Goal: Find specific page/section: Find specific page/section

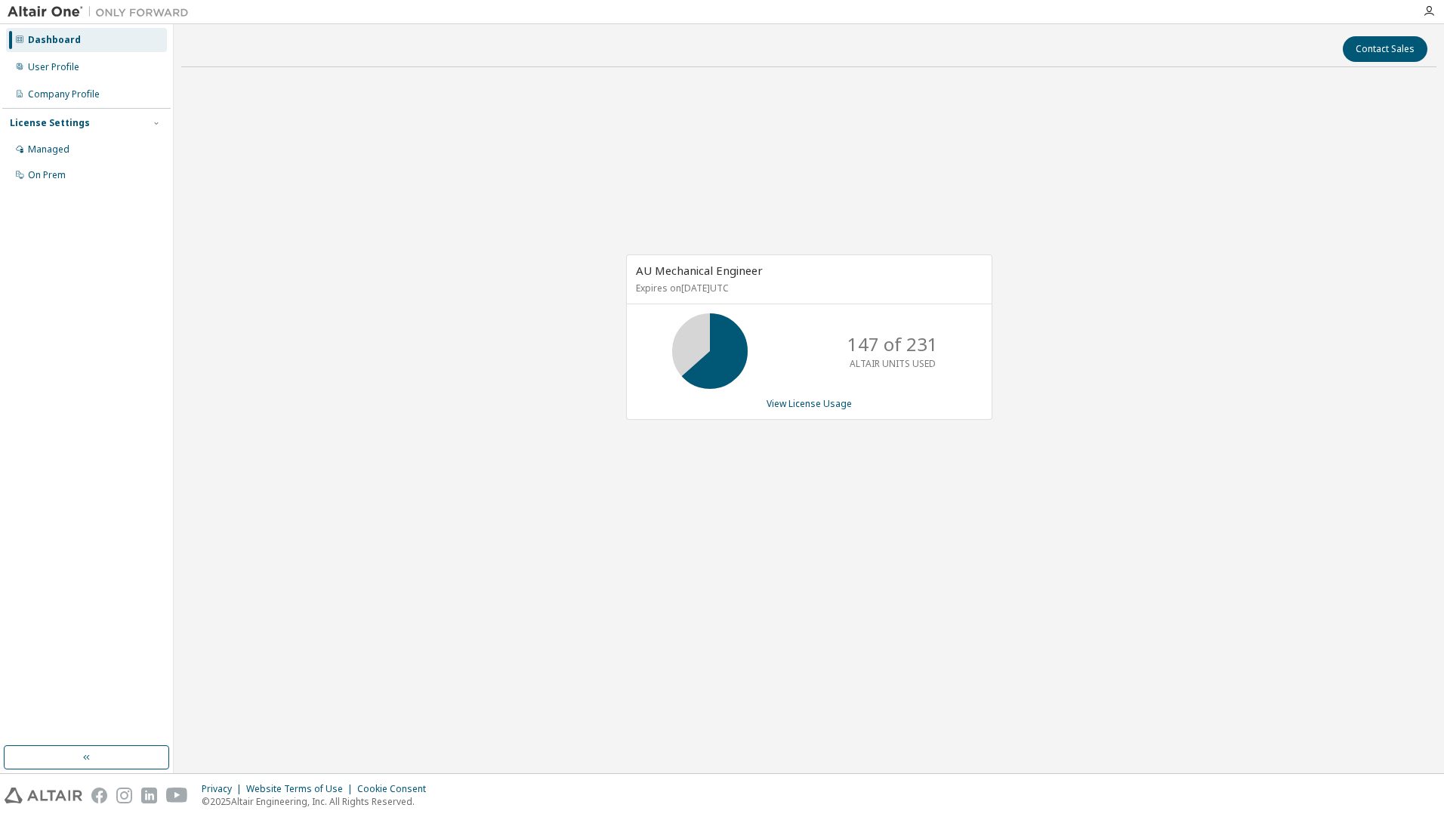
drag, startPoint x: 896, startPoint y: 564, endPoint x: 877, endPoint y: 561, distance: 19.9
click at [894, 566] on div "AU Mechanical Engineer Expires on June 1, 2026 UTC 147 of 231 ALTAIR UNITS USED…" at bounding box center [808, 344] width 1255 height 531
click at [1119, 453] on div "AU Mechanical Engineer Expires on June 1, 2026 UTC 147 of 231 ALTAIR UNITS USED…" at bounding box center [808, 344] width 1255 height 531
click at [510, 297] on div "AU Mechanical Engineer Expires on June 1, 2026 UTC 147 of 231 ALTAIR UNITS USED…" at bounding box center [808, 344] width 1255 height 531
click at [1078, 414] on div "AU Mechanical Engineer Expires on June 1, 2026 UTC 126 of 231 ALTAIR UNITS USED…" at bounding box center [808, 344] width 1255 height 531
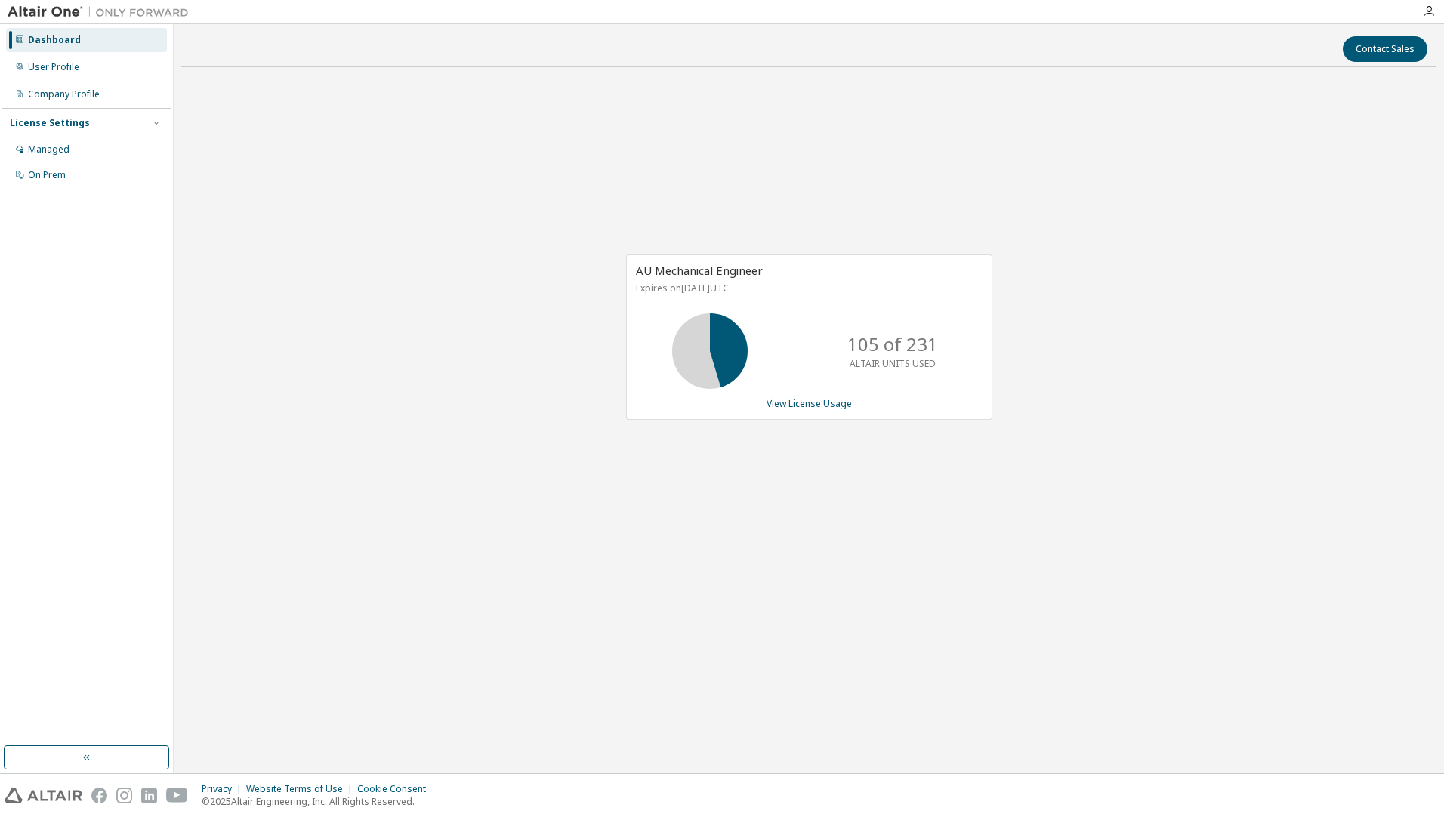
click at [1226, 510] on div "AU Mechanical Engineer Expires on June 1, 2026 UTC 105 of 231 ALTAIR UNITS USED…" at bounding box center [808, 344] width 1255 height 531
click at [1011, 177] on div "AU Mechanical Engineer Expires on June 1, 2026 UTC 105 of 231 ALTAIR UNITS USED…" at bounding box center [808, 344] width 1255 height 531
click at [449, 261] on div "AU Mechanical Engineer Expires on June 1, 2026 UTC 105 of 231 ALTAIR UNITS USED…" at bounding box center [808, 344] width 1255 height 531
